Goal: Navigation & Orientation: Find specific page/section

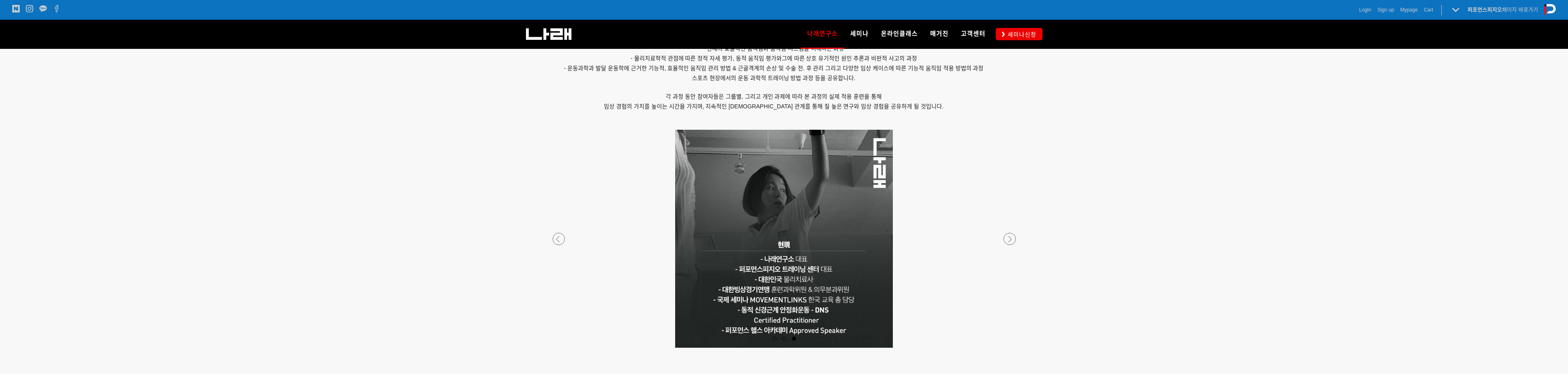
scroll to position [657, 0]
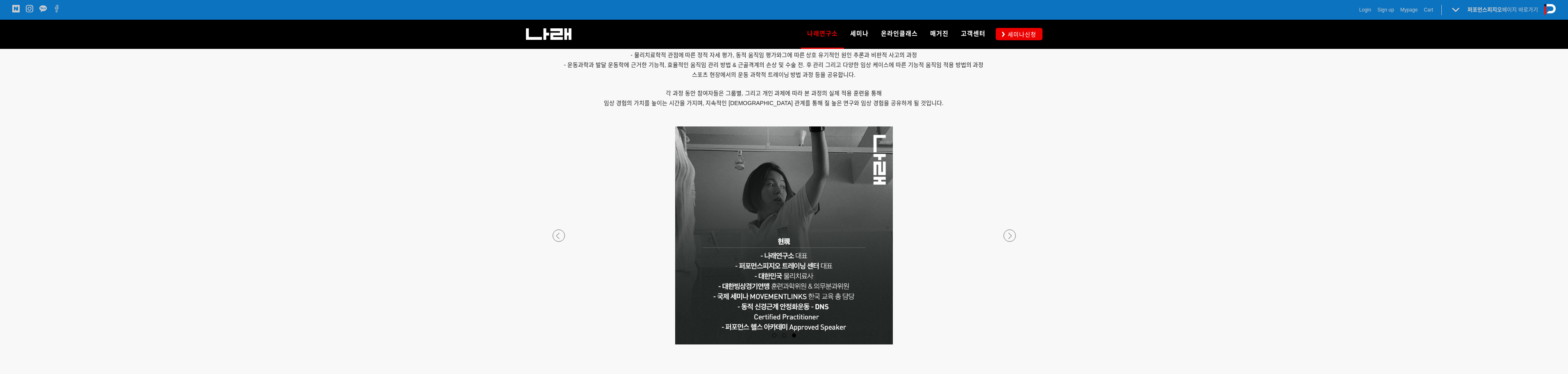
click at [556, 344] on div at bounding box center [784, 344] width 484 height 0
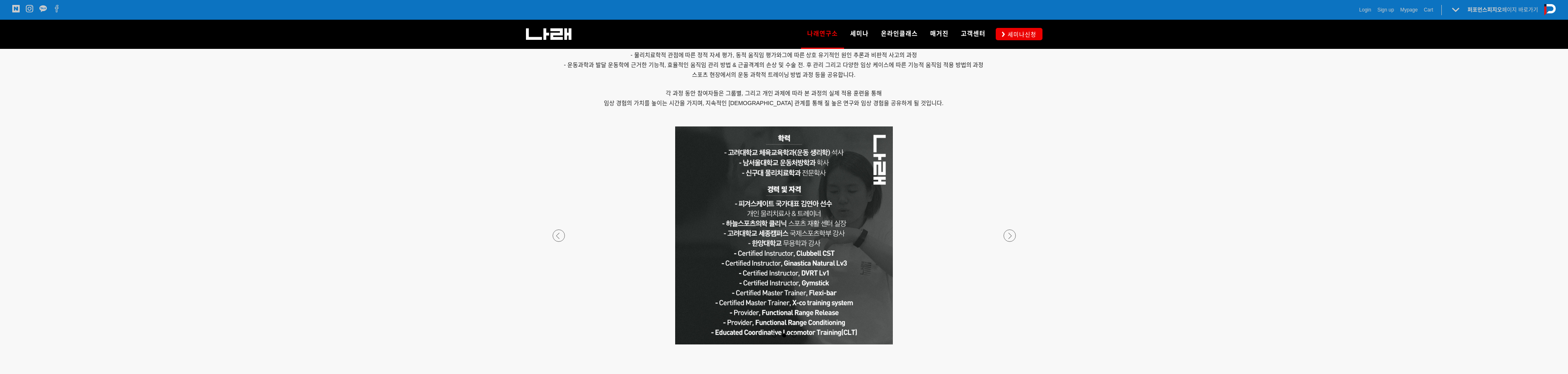
click at [1010, 344] on div at bounding box center [784, 344] width 484 height 0
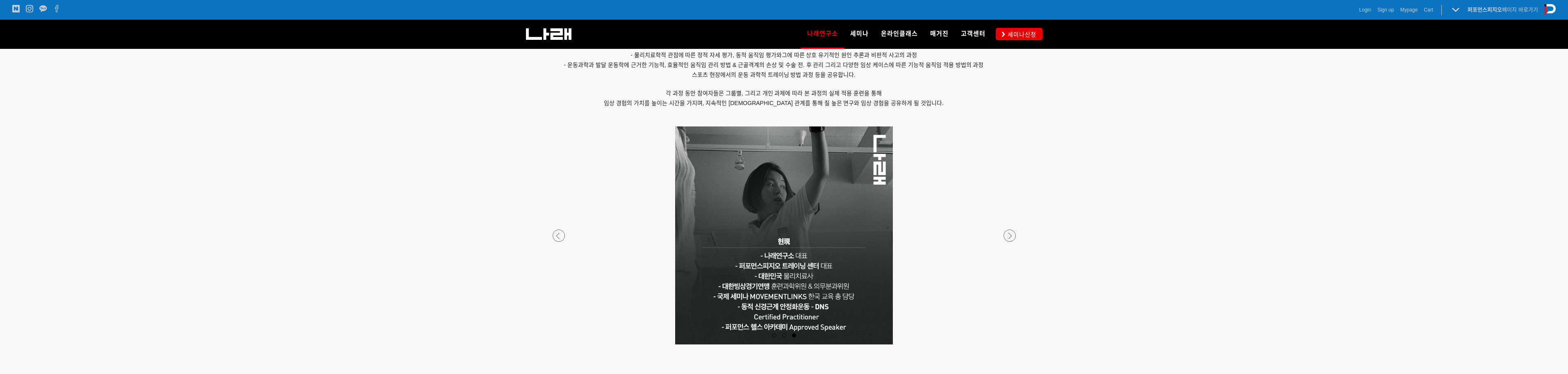
click at [1010, 344] on div at bounding box center [784, 344] width 484 height 0
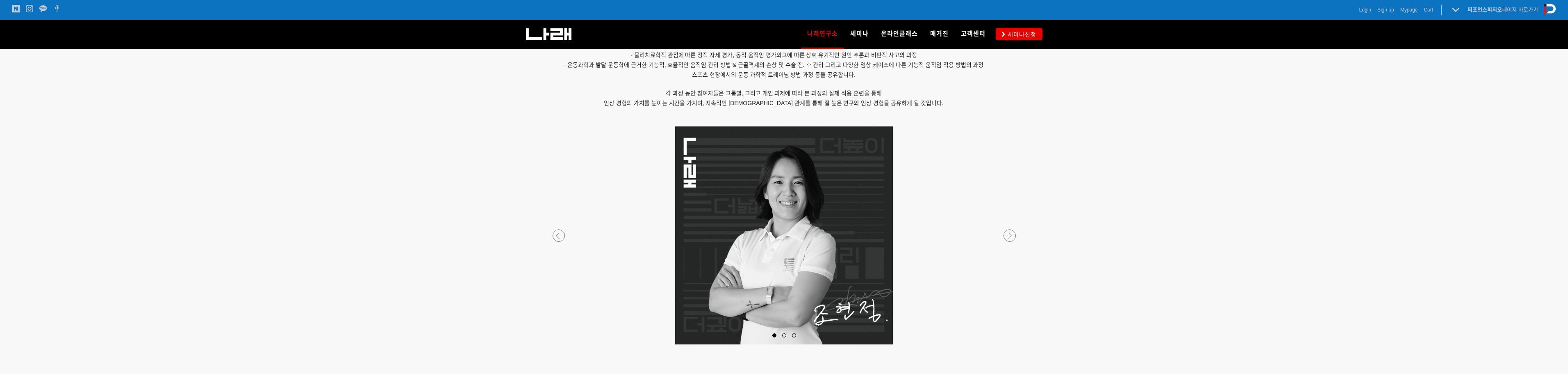
click at [1010, 344] on div at bounding box center [784, 344] width 484 height 0
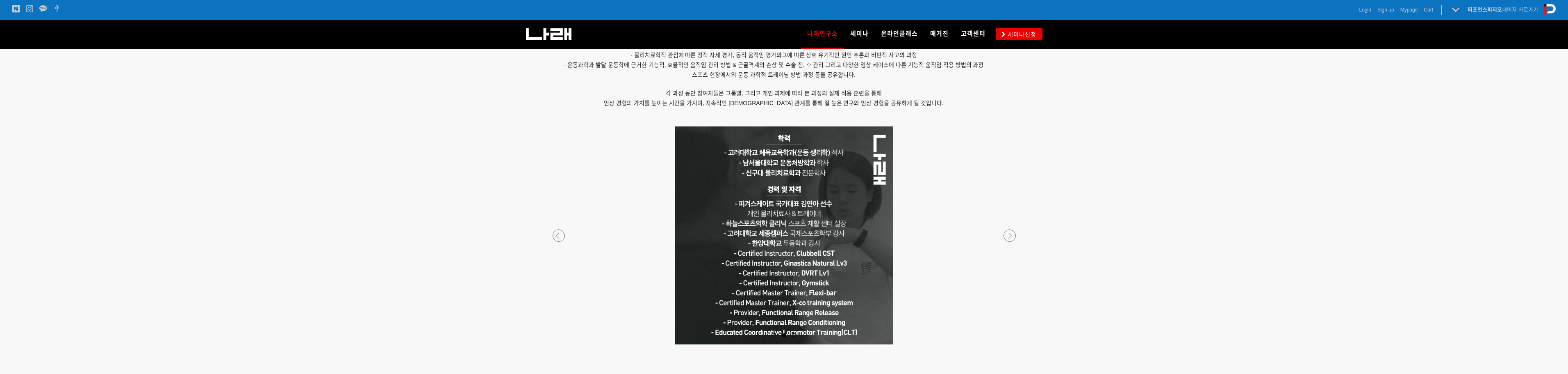
click at [1010, 344] on div at bounding box center [784, 344] width 484 height 0
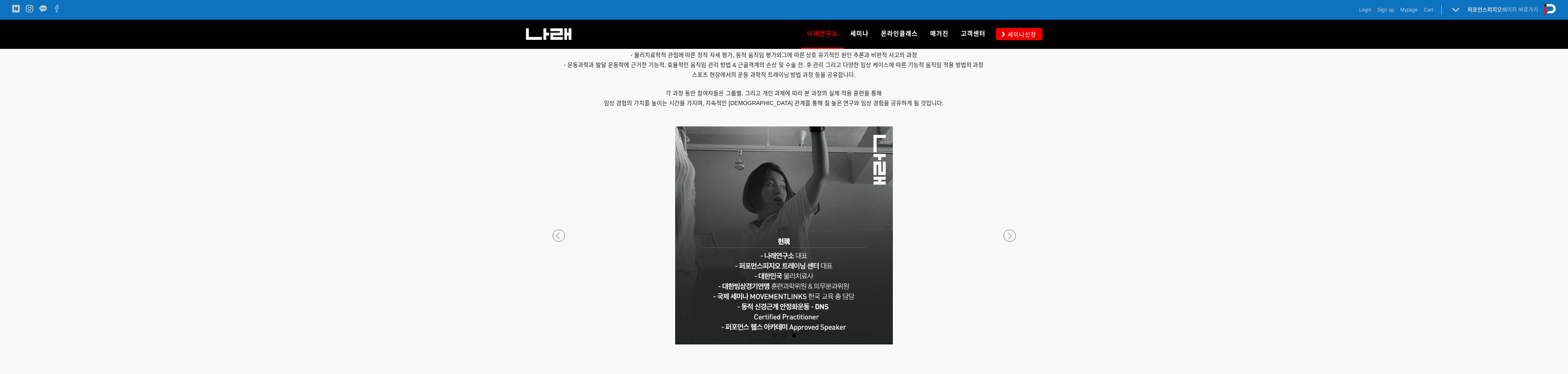
click at [1010, 344] on div at bounding box center [784, 344] width 484 height 0
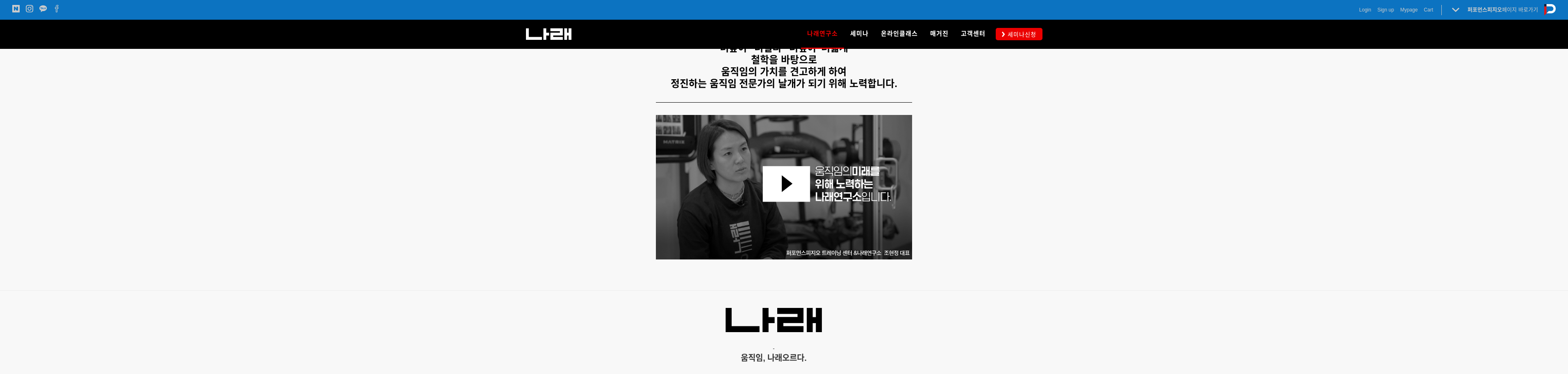
scroll to position [287, 0]
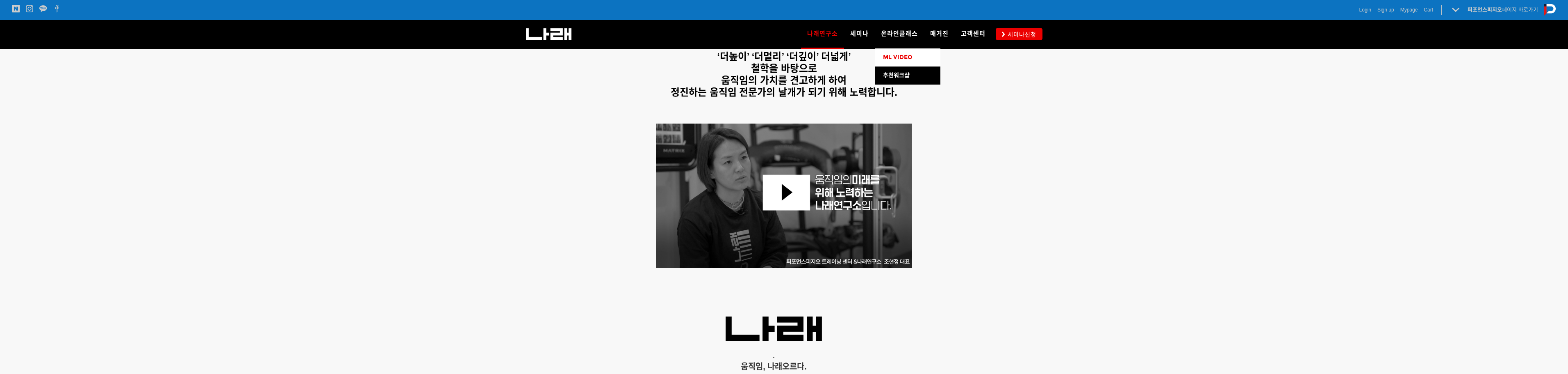
click at [901, 57] on span "ML VIDEO" at bounding box center [898, 57] width 29 height 7
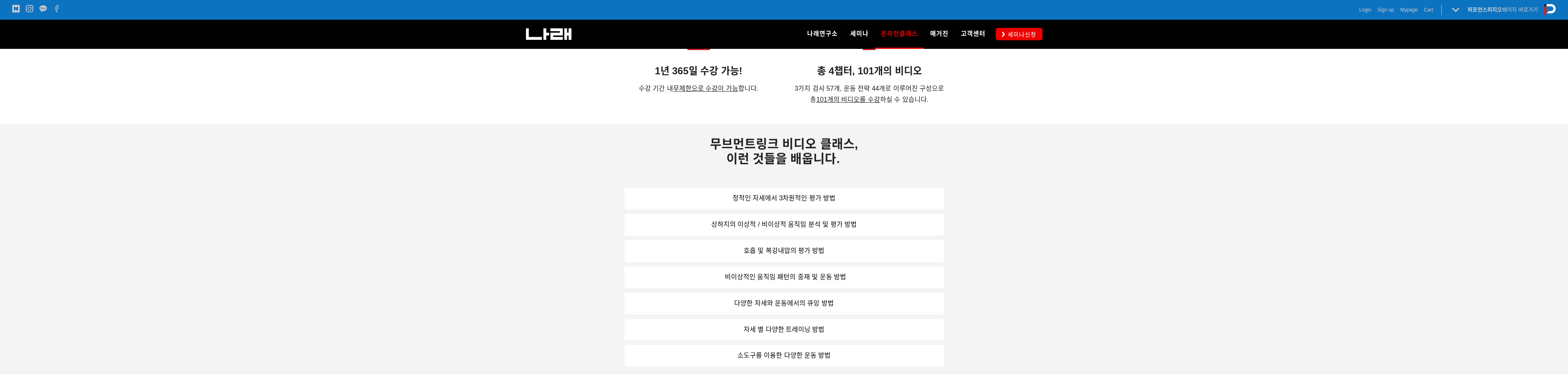
scroll to position [534, 0]
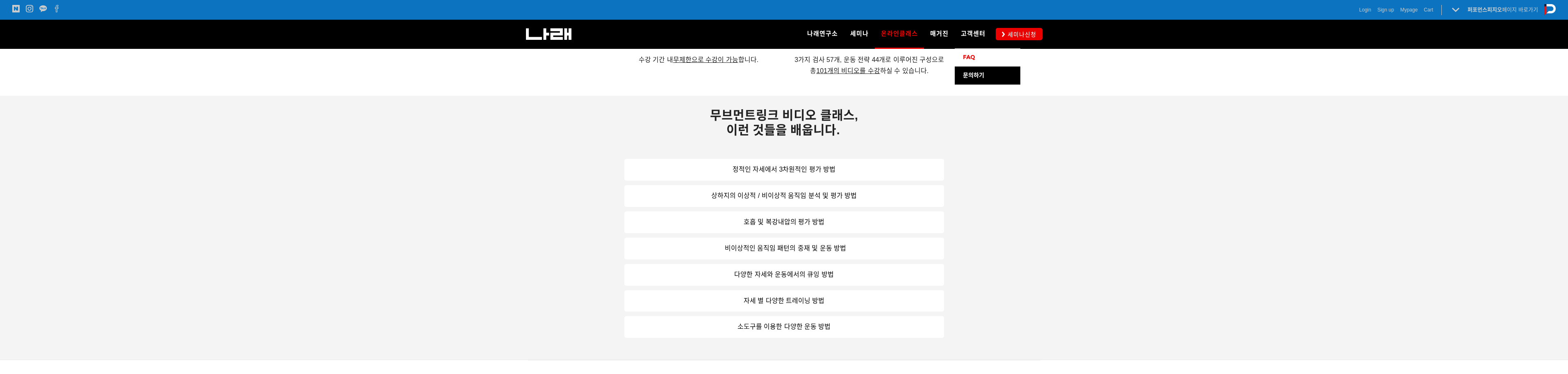
click at [966, 57] on span "FAQ" at bounding box center [969, 57] width 12 height 7
